Goal: Book appointment/travel/reservation

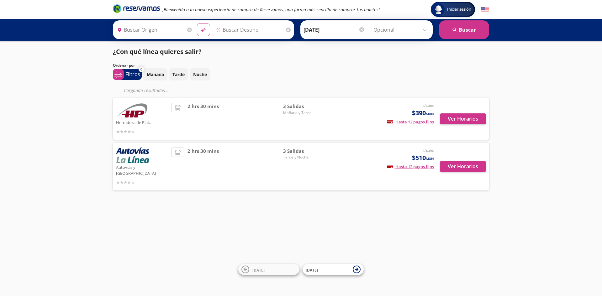
type input "Atlacomulco, [GEOGRAPHIC_DATA]"
type input "[GEOGRAPHIC_DATA], [GEOGRAPHIC_DATA]"
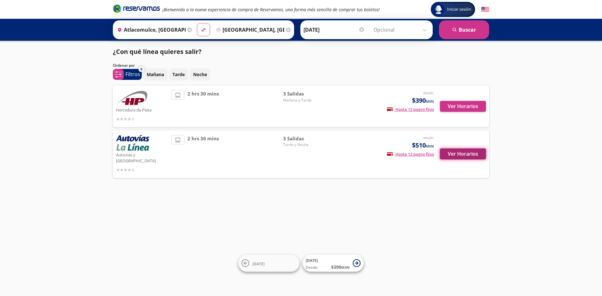
click at [460, 154] on button "Ver Horarios" at bounding box center [463, 154] width 46 height 11
click at [457, 108] on button "Ver Horarios" at bounding box center [463, 106] width 46 height 11
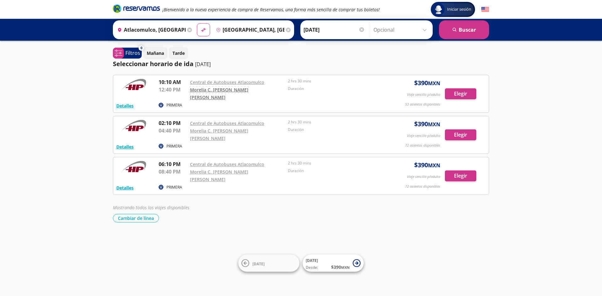
click at [240, 91] on link "Morelia C. [PERSON_NAME] [PERSON_NAME]" at bounding box center [219, 93] width 58 height 13
click at [451, 95] on button "Elegir" at bounding box center [460, 93] width 31 height 11
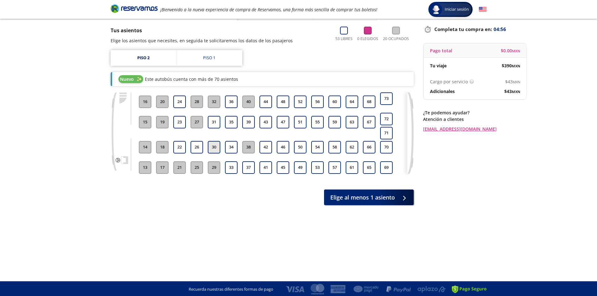
scroll to position [39, 0]
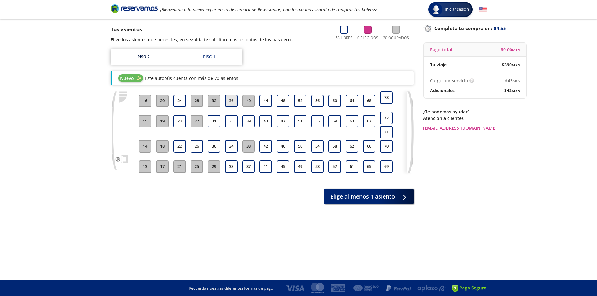
click at [232, 100] on button "36" at bounding box center [231, 101] width 13 height 13
click at [139, 97] on button "16" at bounding box center [145, 101] width 13 height 13
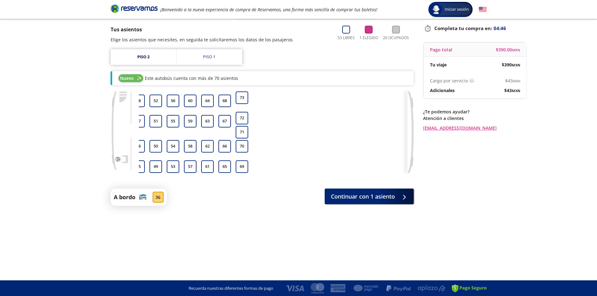
scroll to position [0, 0]
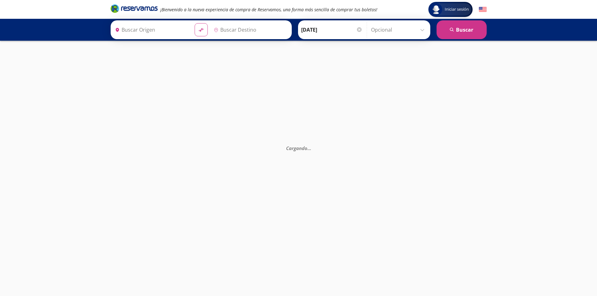
type input "Atlacomulco, [GEOGRAPHIC_DATA]"
type input "[GEOGRAPHIC_DATA], [GEOGRAPHIC_DATA]"
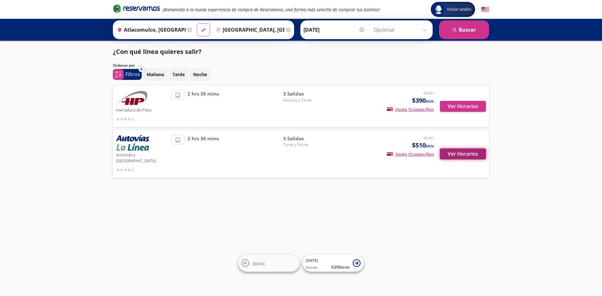
click at [457, 150] on button "Ver Horarios" at bounding box center [463, 154] width 46 height 11
click at [203, 31] on icon "material-symbols:compare-arrows-rounded" at bounding box center [204, 30] width 6 height 6
type input "[GEOGRAPHIC_DATA], [GEOGRAPHIC_DATA]"
type input "Atlacomulco, [GEOGRAPHIC_DATA]"
click at [454, 32] on icon "search" at bounding box center [454, 30] width 5 height 5
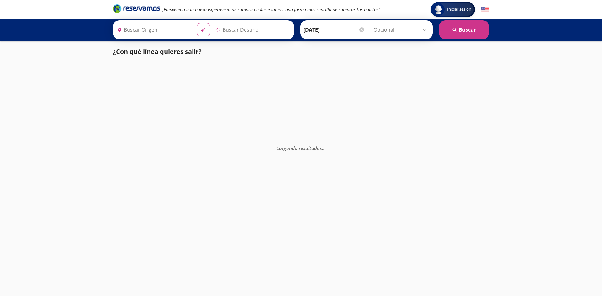
type input "[GEOGRAPHIC_DATA], [GEOGRAPHIC_DATA]"
type input "Atlacomulco, [GEOGRAPHIC_DATA]"
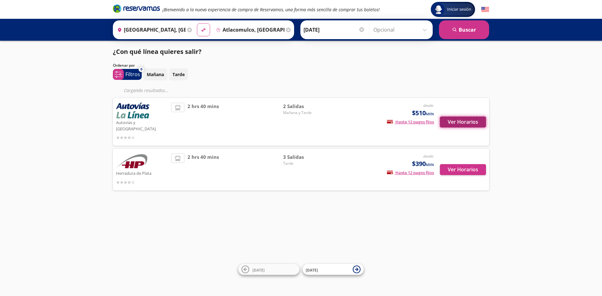
click at [465, 117] on button "Ver Horarios" at bounding box center [463, 122] width 46 height 11
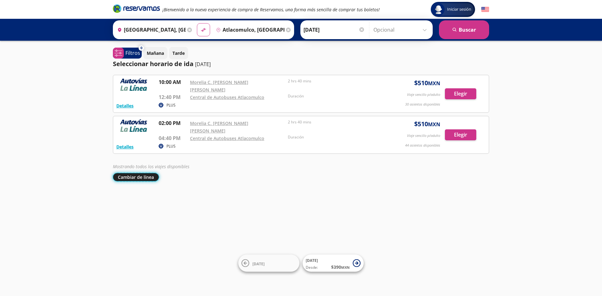
click at [144, 173] on button "Cambiar de línea" at bounding box center [136, 177] width 46 height 8
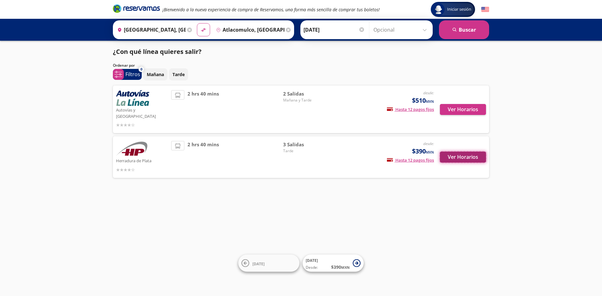
click at [482, 152] on button "Ver Horarios" at bounding box center [463, 157] width 46 height 11
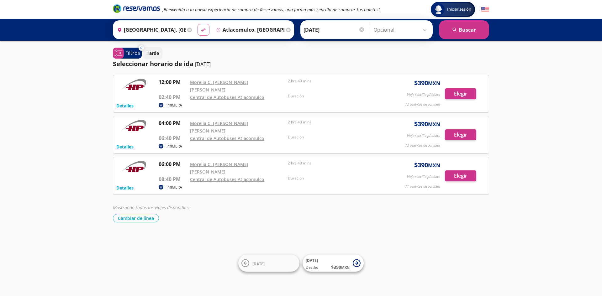
click at [198, 33] on button "material-symbols:compare-arrows-rounded" at bounding box center [203, 30] width 12 height 12
type input "Atlacomulco, [GEOGRAPHIC_DATA]"
type input "[GEOGRAPHIC_DATA], [GEOGRAPHIC_DATA]"
click at [202, 29] on icon "material-symbols:compare-arrows-rounded" at bounding box center [204, 30] width 6 height 6
type input "[GEOGRAPHIC_DATA], [GEOGRAPHIC_DATA]"
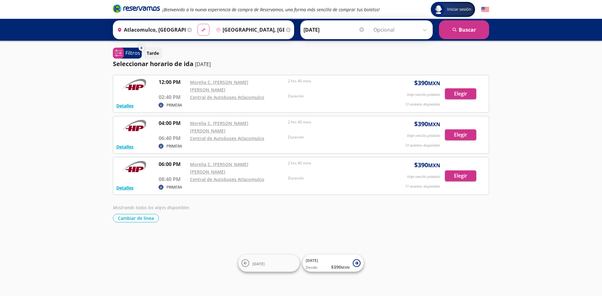
type input "Atlacomulco, [GEOGRAPHIC_DATA]"
click at [202, 29] on icon "material-symbols:compare-arrows-rounded" at bounding box center [204, 30] width 6 height 6
type input "Atlacomulco, [GEOGRAPHIC_DATA]"
type input "[GEOGRAPHIC_DATA], [GEOGRAPHIC_DATA]"
click at [468, 26] on button "search [GEOGRAPHIC_DATA]" at bounding box center [464, 29] width 50 height 19
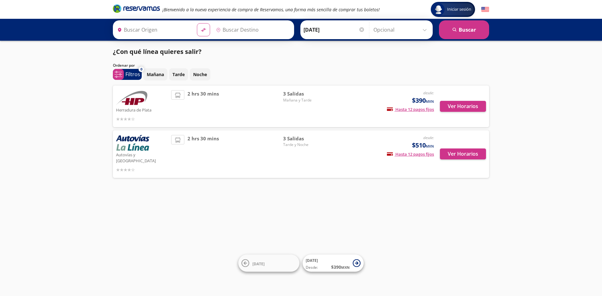
type input "Atlacomulco, [GEOGRAPHIC_DATA]"
type input "[GEOGRAPHIC_DATA], [GEOGRAPHIC_DATA]"
click at [456, 109] on button "Ver Horarios" at bounding box center [463, 106] width 46 height 11
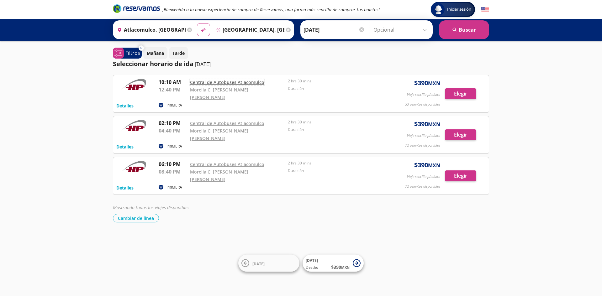
click at [257, 83] on link "Central de Autobuses Atlacomulco" at bounding box center [227, 82] width 74 height 6
click at [144, 214] on button "Cambiar de línea" at bounding box center [136, 218] width 46 height 8
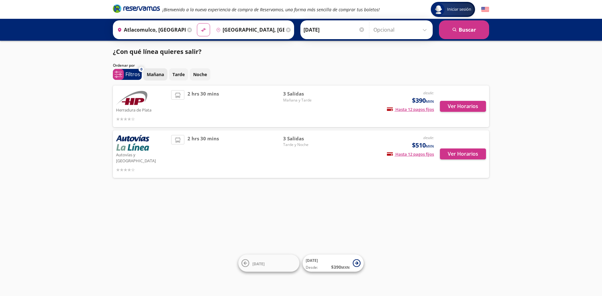
click at [146, 79] on button "Mañana" at bounding box center [155, 74] width 24 height 12
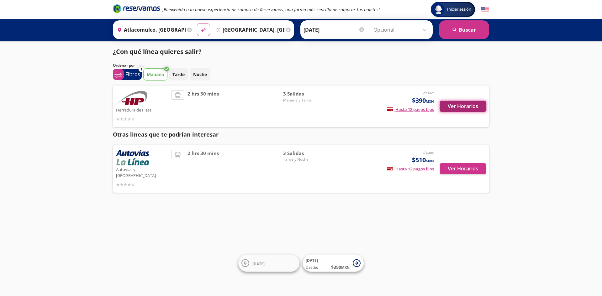
click at [468, 111] on button "Ver Horarios" at bounding box center [463, 106] width 46 height 11
click at [156, 71] on p "Mañana" at bounding box center [155, 74] width 17 height 7
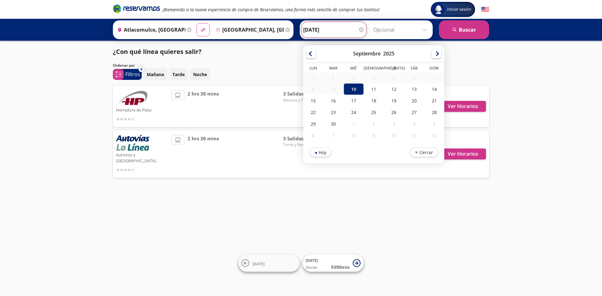
click at [344, 29] on input "[DATE]" at bounding box center [333, 30] width 61 height 16
click at [368, 90] on div "11" at bounding box center [373, 89] width 20 height 12
type input "[DATE]"
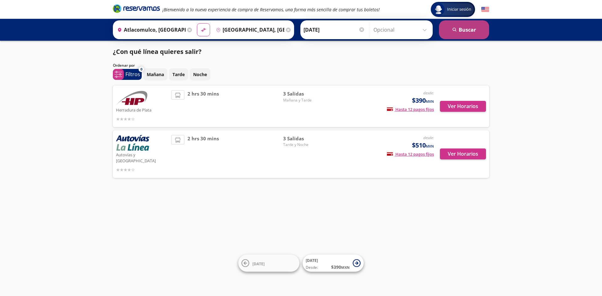
click at [455, 33] on button "search [GEOGRAPHIC_DATA]" at bounding box center [464, 29] width 50 height 19
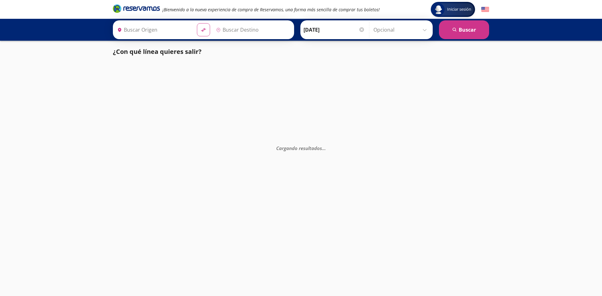
type input "[GEOGRAPHIC_DATA], [GEOGRAPHIC_DATA]"
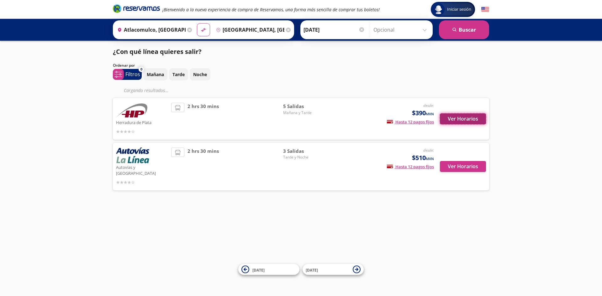
click at [454, 119] on button "Ver Horarios" at bounding box center [463, 118] width 46 height 11
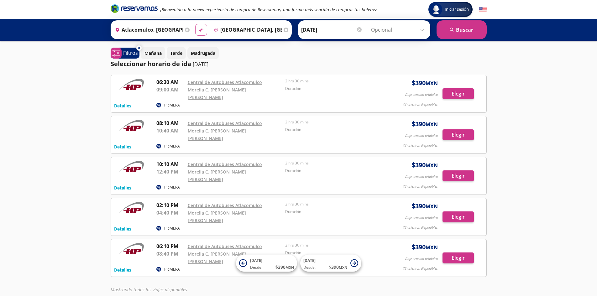
click at [199, 25] on button "material-symbols:compare-arrows-rounded" at bounding box center [201, 30] width 12 height 12
type input "[GEOGRAPHIC_DATA], [GEOGRAPHIC_DATA]"
type input "Atlacomulco, [GEOGRAPHIC_DATA]"
click at [473, 32] on button "search [GEOGRAPHIC_DATA]" at bounding box center [461, 29] width 50 height 19
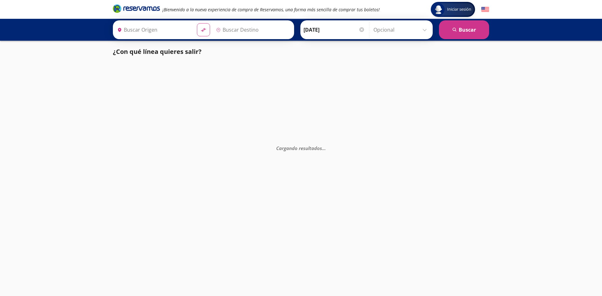
type input "[GEOGRAPHIC_DATA], [GEOGRAPHIC_DATA]"
type input "Atlacomulco, [GEOGRAPHIC_DATA]"
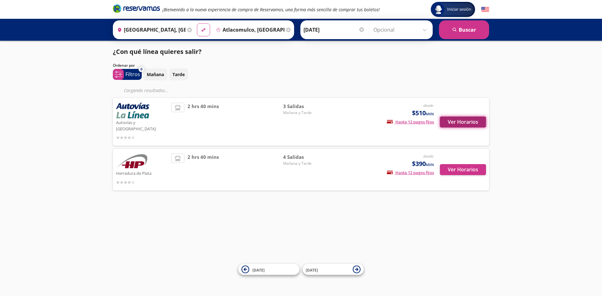
click at [467, 117] on button "Ver Horarios" at bounding box center [463, 122] width 46 height 11
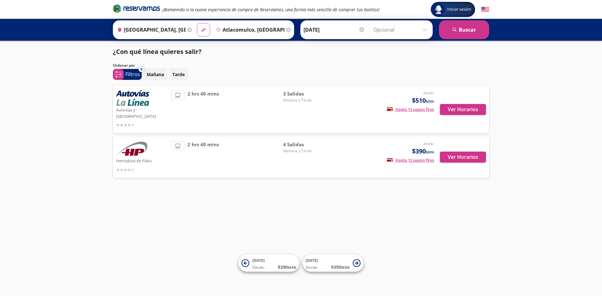
click at [348, 26] on input "[DATE]" at bounding box center [333, 30] width 61 height 16
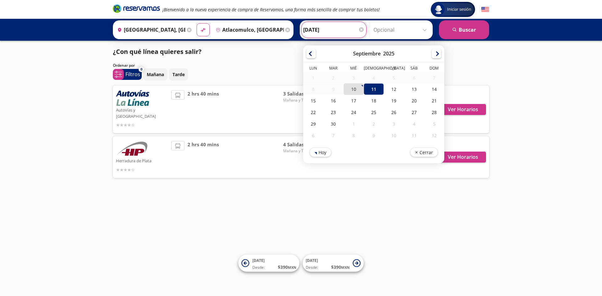
click at [354, 86] on div "10" at bounding box center [353, 89] width 20 height 12
type input "[DATE]"
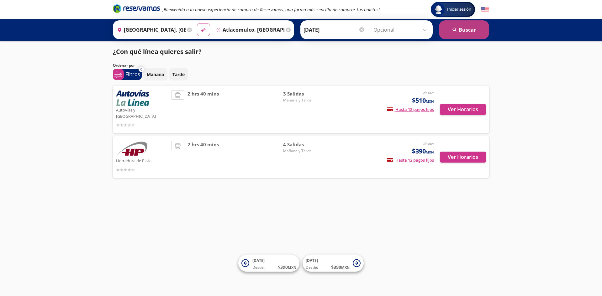
click at [459, 34] on button "search [GEOGRAPHIC_DATA]" at bounding box center [464, 29] width 50 height 19
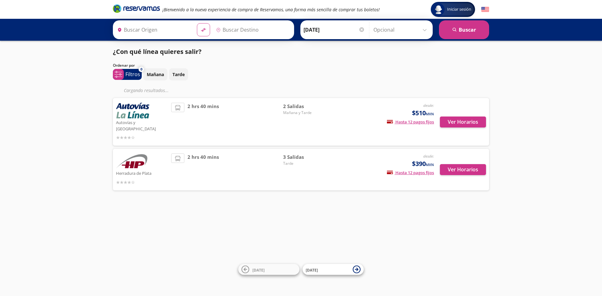
type input "[GEOGRAPHIC_DATA], [GEOGRAPHIC_DATA]"
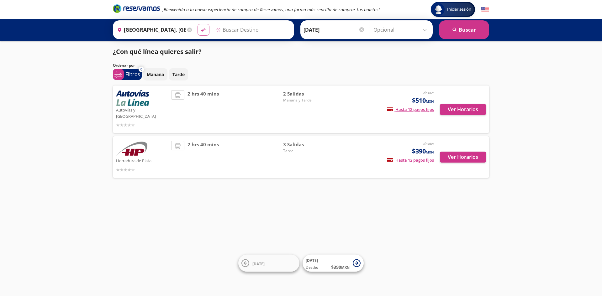
click at [198, 28] on button "material-symbols:compare-arrows-rounded" at bounding box center [203, 30] width 12 height 12
click at [463, 105] on button "Ver Horarios" at bounding box center [463, 109] width 46 height 11
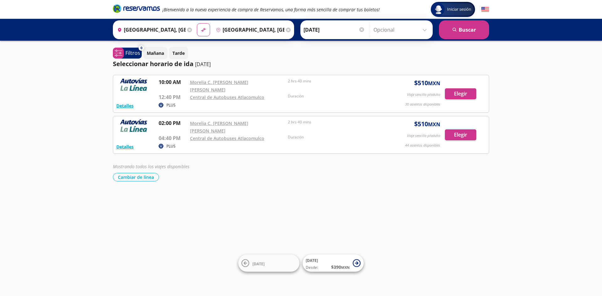
type input "Atlacomulco, [GEOGRAPHIC_DATA]"
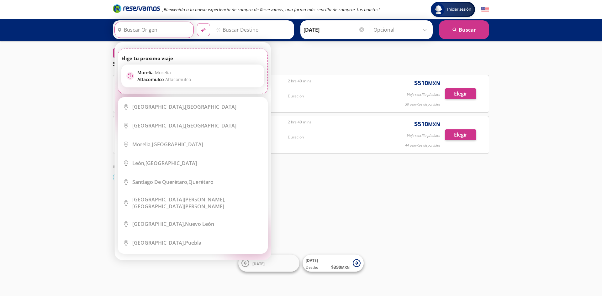
click at [351, 183] on div "Iniciar sesión Iniciar sesión ¡Bienvenido a la nueva experiencia de compra de R…" at bounding box center [301, 148] width 602 height 296
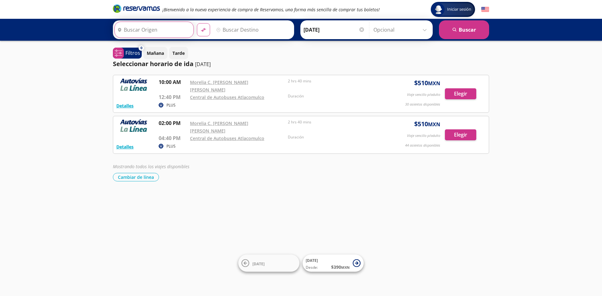
click at [159, 25] on input "Origen" at bounding box center [153, 30] width 77 height 16
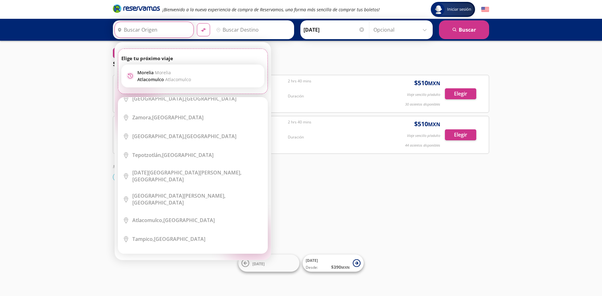
scroll to position [313, 0]
